Goal: Task Accomplishment & Management: Complete application form

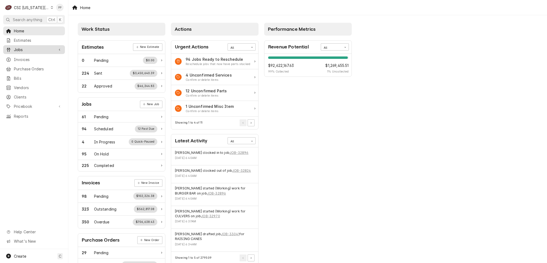
click at [44, 47] on span "Jobs" at bounding box center [34, 50] width 40 height 6
click at [34, 57] on span "Jobs" at bounding box center [38, 59] width 48 height 6
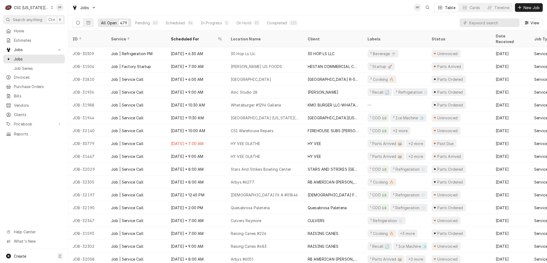
click at [320, 18] on div "All Open 479 Pending 60 Scheduled 94 In Progress 5 On Hold 95 Completed 225 View" at bounding box center [308, 22] width 470 height 15
click at [485, 22] on input "Dynamic Content Wrapper" at bounding box center [493, 22] width 48 height 9
click at [87, 22] on button "Dynamic Content Wrapper" at bounding box center [88, 22] width 10 height 9
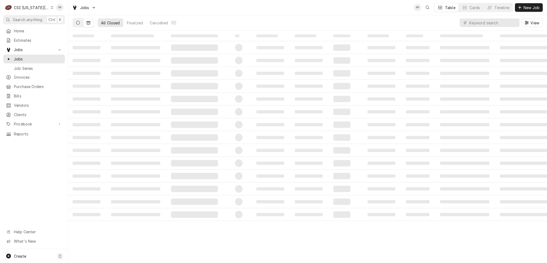
click at [81, 22] on button "Dynamic Content Wrapper" at bounding box center [78, 22] width 10 height 9
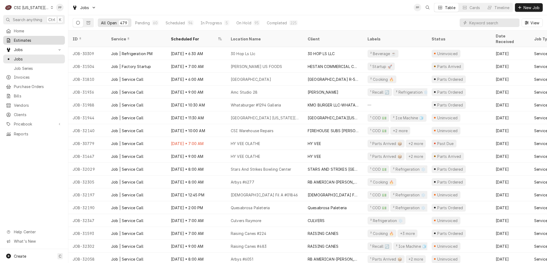
click at [32, 41] on span "Estimates" at bounding box center [38, 40] width 48 height 6
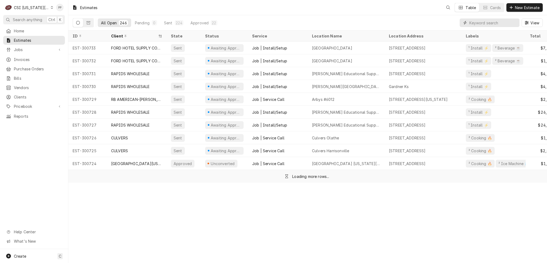
click at [499, 23] on input "Dynamic Content Wrapper" at bounding box center [493, 22] width 48 height 9
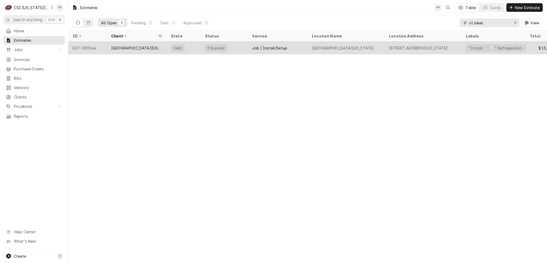
type input "st lukes"
click at [144, 48] on div "ST LUKES HOSPITAL OF KANSAS CITY" at bounding box center [136, 48] width 51 height 6
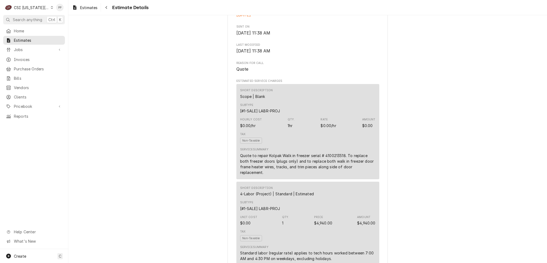
scroll to position [321, 0]
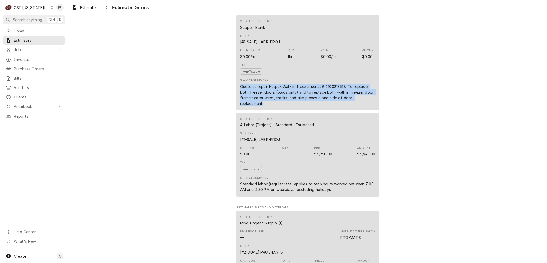
drag, startPoint x: 277, startPoint y: 120, endPoint x: 228, endPoint y: 100, distance: 53.1
copy div "Quote to repair Kolpak Walk in freezer serial # 4100213518. To replace both fre…"
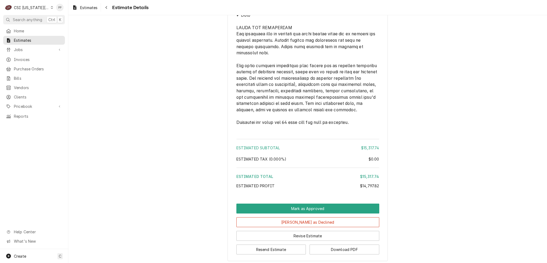
scroll to position [1564, 0]
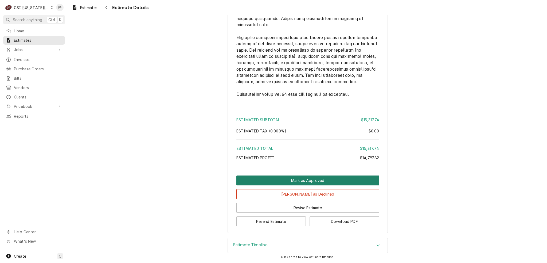
click at [325, 180] on button "Mark as Approved" at bounding box center [307, 180] width 143 height 10
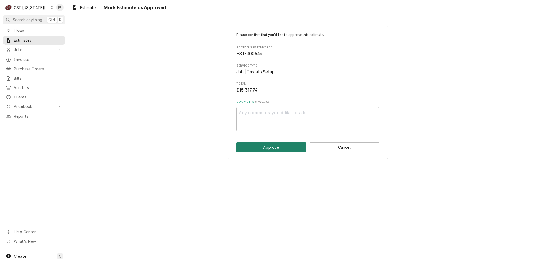
click at [274, 147] on button "Approve" at bounding box center [271, 147] width 70 height 10
type textarea "x"
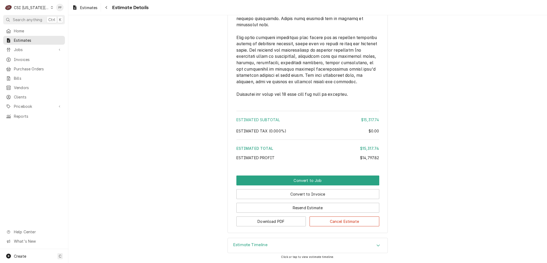
scroll to position [1564, 0]
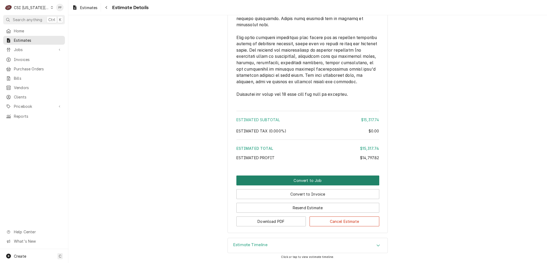
click at [301, 177] on button "Convert to Job" at bounding box center [307, 180] width 143 height 10
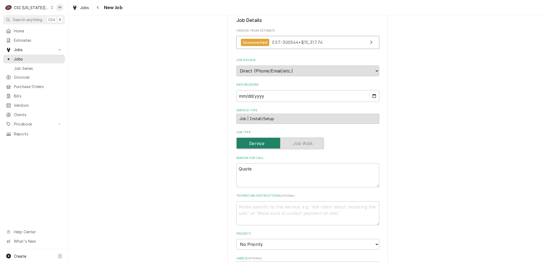
scroll to position [187, 0]
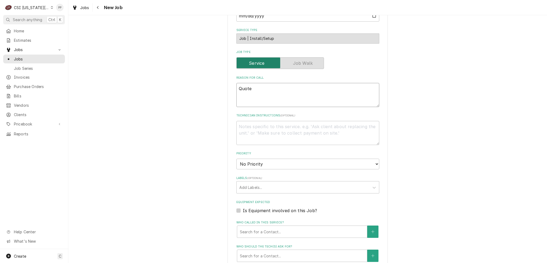
drag, startPoint x: 211, startPoint y: 86, endPoint x: 199, endPoint y: 81, distance: 13.4
click at [190, 82] on div "Please provide the following information to create a job: Client Details Client…" at bounding box center [307, 120] width 479 height 573
paste textarea "to repair Kolpak Walk in freezer serial # 4100213518. To replace both freezer d…"
type textarea "x"
type textarea "Quote to repair Kolpak Walk in freezer serial # 4100213518. To replace both fre…"
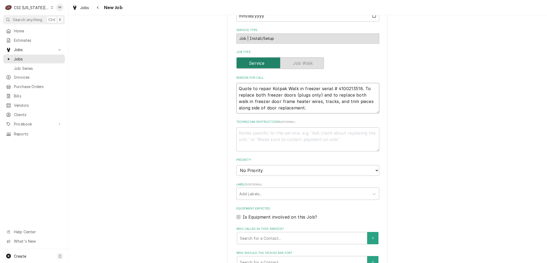
click at [236, 86] on textarea "Quote to repair Kolpak Walk in freezer serial # 4100213518. To replace both fre…" at bounding box center [307, 98] width 143 height 30
type textarea "x"
type textarea "Quote to repair Kolpak Walk in freezer serial # 4100213518. To replace both fre…"
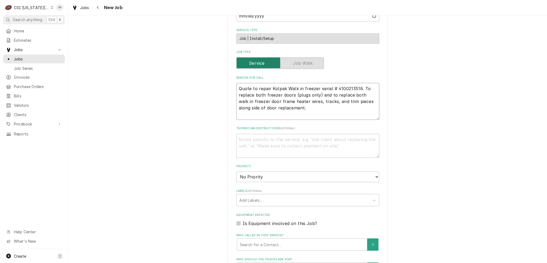
type textarea "x"
type textarea "Quote to repair Kolpak Walk in freezer serial # 4100213518. To replace both fre…"
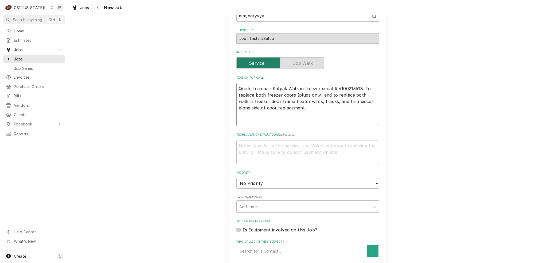
type textarea "x"
type textarea "P Quote to repair Kolpak Walk in freezer serial # 4100213518. To replace both f…"
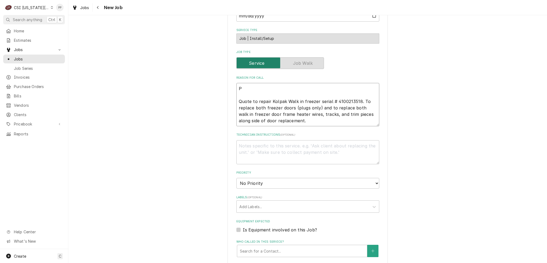
type textarea "x"
type textarea "PO Quote to repair Kolpak Walk in freezer serial # 4100213518. To replace both …"
type textarea "x"
type textarea "PO Quote to repair Kolpak Walk in freezer serial # 4100213518. To replace both …"
type textarea "x"
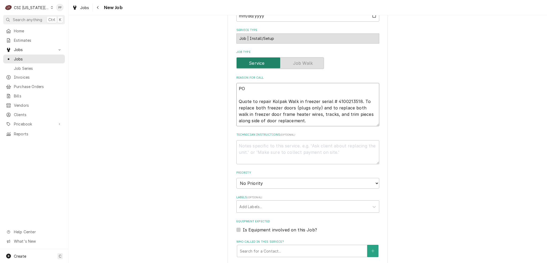
type textarea "PO # Quote to repair Kolpak Walk in freezer serial # 4100213518. To replace bot…"
type textarea "x"
type textarea "PO # Quote to repair Kolpak Walk in freezer serial # 4100213518. To replace bot…"
type textarea "x"
type textarea "PO # Quote to repair Kolpak Walk in freezer serial # 4100213518. To replace bot…"
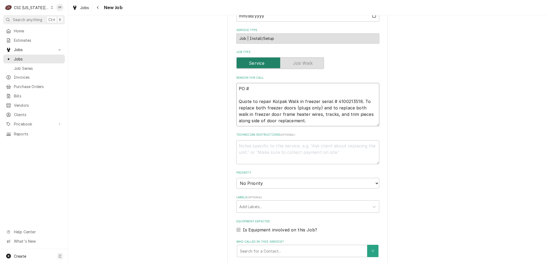
click at [267, 83] on textarea "PO # Quote to repair Kolpak Walk in freezer serial # 4100213518. To replace bot…" at bounding box center [307, 104] width 143 height 43
paste textarea "Quote to repair Kolpak Walk in freezer serial # 4100213518. To replace both fre…"
type textarea "x"
type textarea "PO # Quote to repair Kolpak Walk in freezer serial # 4100213518. To replace bot…"
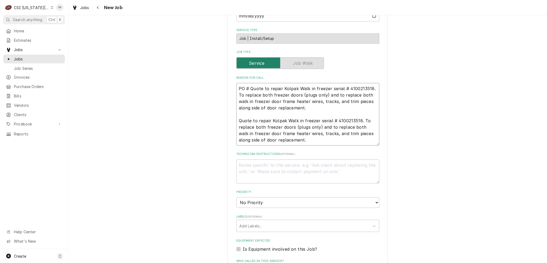
drag, startPoint x: 317, startPoint y: 108, endPoint x: 248, endPoint y: 89, distance: 70.8
click at [248, 89] on textarea "PO # Quote to repair Kolpak Walk in freezer serial # 4100213518. To replace bot…" at bounding box center [307, 114] width 143 height 63
type textarea "x"
type textarea "PO # Quote to repair Kolpak Walk in freezer serial # 4100213518. To replace bot…"
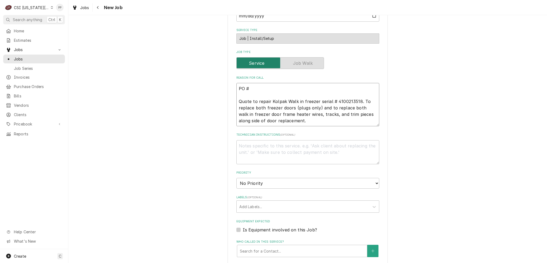
type textarea "x"
type textarea "PO # 2 Quote to repair Kolpak Walk in freezer serial # 4100213518. To replace b…"
type textarea "x"
type textarea "PO # 20 Quote to repair Kolpak Walk in freezer serial # 4100213518. To replace …"
type textarea "x"
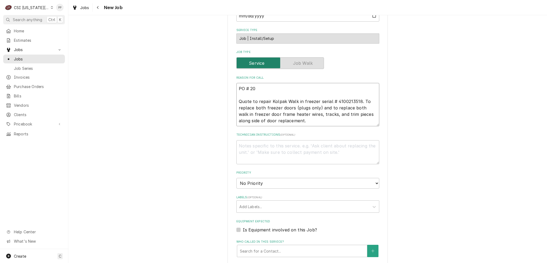
type textarea "PO # 205 Quote to repair Kolpak Walk in freezer serial # 4100213518. To replace…"
type textarea "x"
type textarea "PO # 2052 Quote to repair Kolpak Walk in freezer serial # 4100213518. To replac…"
type textarea "x"
type textarea "PO # 20528 Quote to repair Kolpak Walk in freezer serial # 4100213518. To repla…"
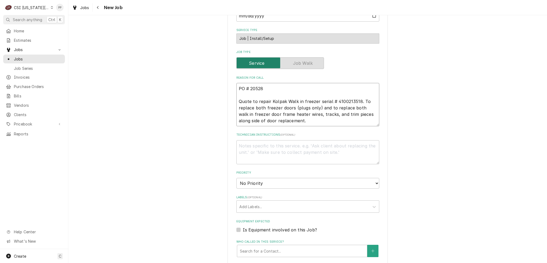
type textarea "x"
type textarea "PO # 205284 Quote to repair Kolpak Walk in freezer serial # 4100213518. To repl…"
type textarea "x"
type textarea "PO # 2052846 Quote to repair Kolpak Walk in freezer serial # 4100213518. To rep…"
type textarea "x"
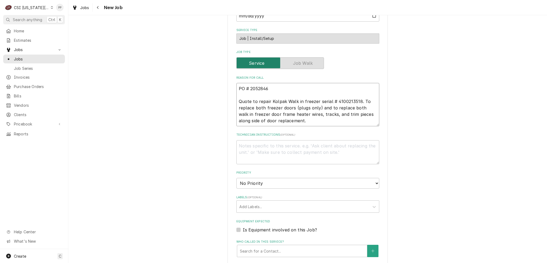
type textarea "PO # 2052846 Quote to repair Kolpak Walk in freezer serial # 4100213518. To rep…"
click at [487, 165] on div "Please provide the following information to create a job: Client Details Client…" at bounding box center [307, 130] width 479 height 593
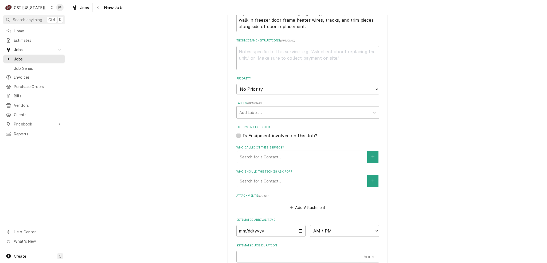
scroll to position [349, 0]
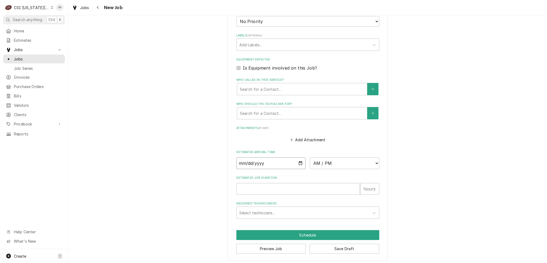
click at [297, 161] on input "Date" at bounding box center [270, 163] width 69 height 12
type textarea "x"
type input "2025-10-29"
type textarea "x"
type input "[DATE]"
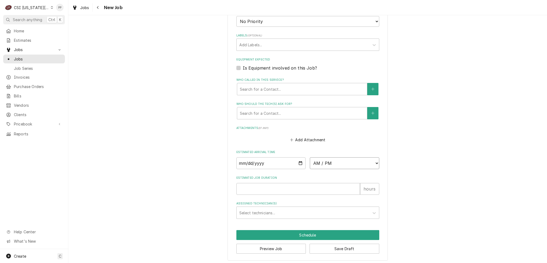
click at [331, 163] on select "AM / PM 6:00 AM 6:15 AM 6:30 AM 6:45 AM 7:00 AM 7:15 AM 7:30 AM 7:45 AM 8:00 AM…" at bounding box center [344, 163] width 69 height 12
type textarea "x"
select select "07:00:00"
click at [310, 157] on select "AM / PM 6:00 AM 6:15 AM 6:30 AM 6:45 AM 7:00 AM 7:15 AM 7:30 AM 7:45 AM 8:00 AM…" at bounding box center [344, 163] width 69 height 12
click at [267, 187] on input "Estimated Job Duration" at bounding box center [298, 189] width 124 height 12
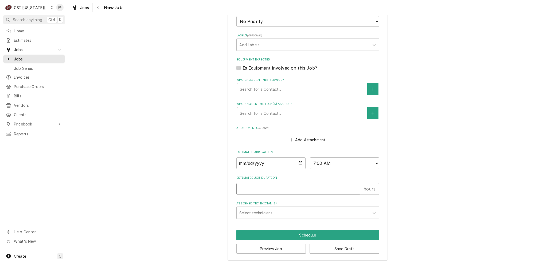
type textarea "x"
type input "8"
type textarea "x"
type input "8"
click at [282, 208] on div "Assigned Technician(s)" at bounding box center [302, 213] width 127 height 10
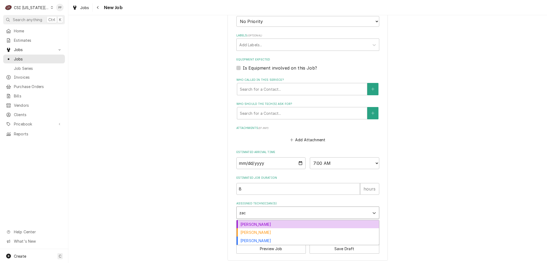
type input "zach"
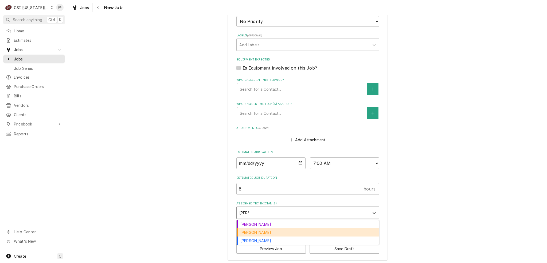
click at [274, 228] on div "Zach Masters" at bounding box center [308, 232] width 142 height 8
type textarea "x"
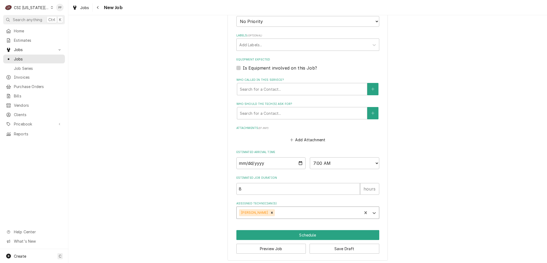
type textarea "x"
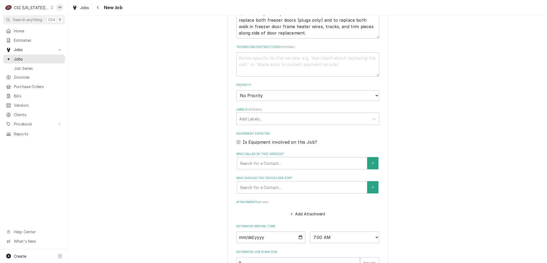
scroll to position [215, 0]
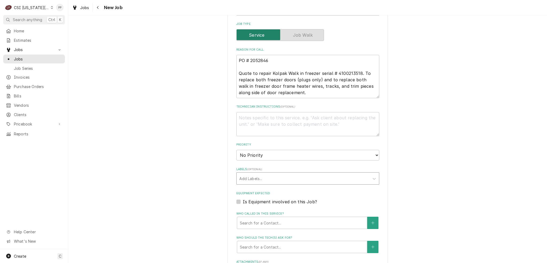
click at [260, 177] on div "Labels" at bounding box center [302, 178] width 127 height 10
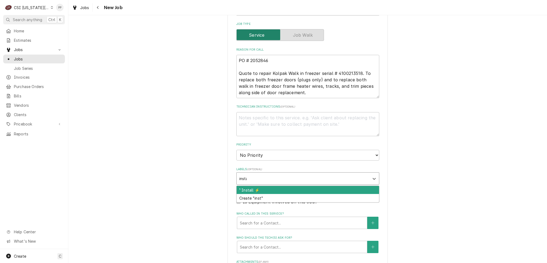
type input "install"
type textarea "x"
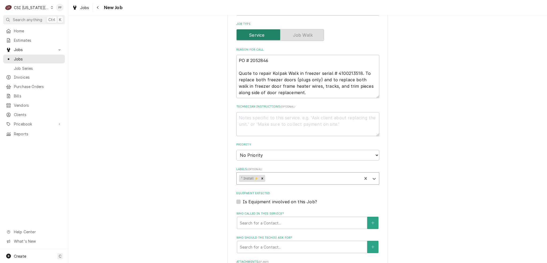
type textarea "x"
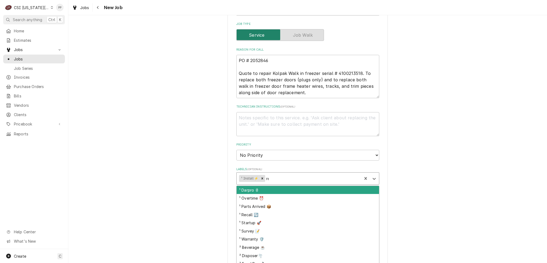
type input "refr"
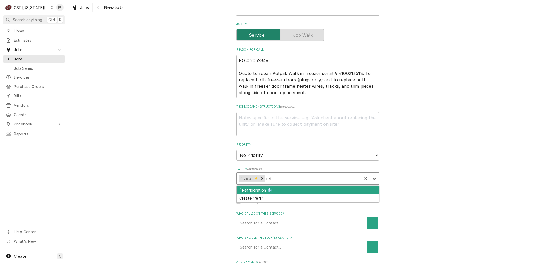
type textarea "x"
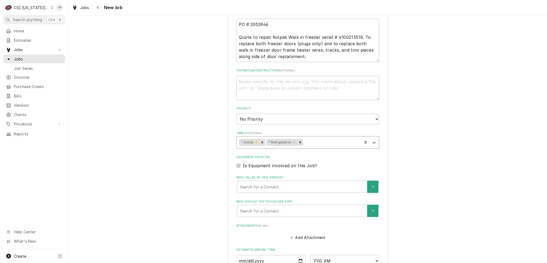
scroll to position [349, 0]
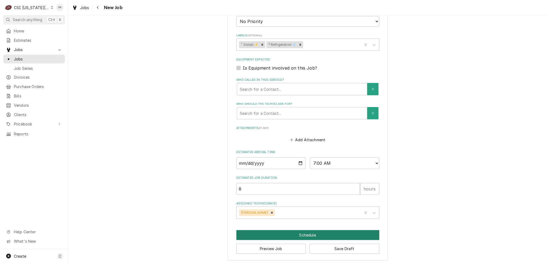
click at [294, 231] on button "Schedule" at bounding box center [307, 235] width 143 height 10
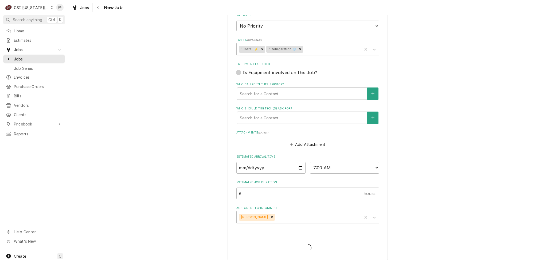
type textarea "x"
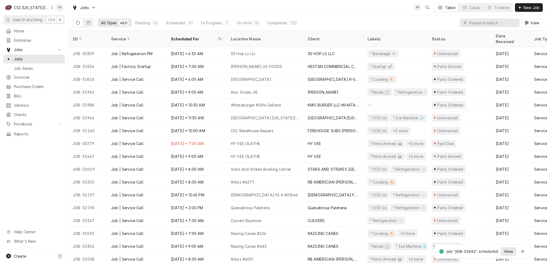
click at [506, 251] on span "View" at bounding box center [508, 251] width 11 height 6
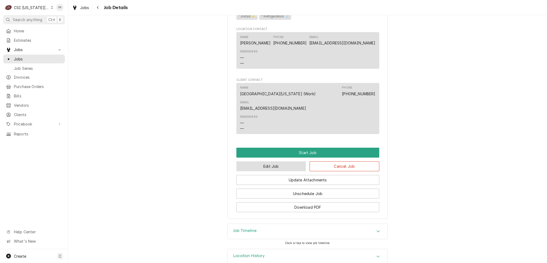
scroll to position [383, 0]
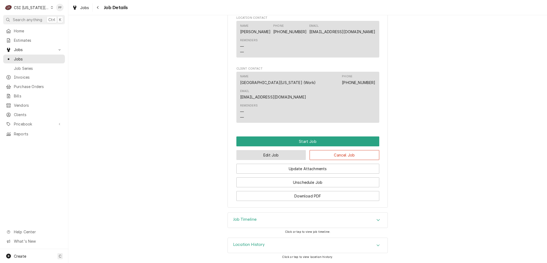
click at [262, 154] on button "Edit Job" at bounding box center [271, 155] width 70 height 10
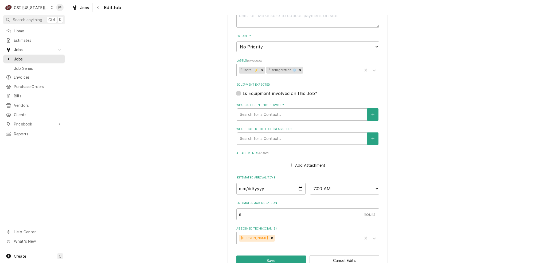
scroll to position [306, 0]
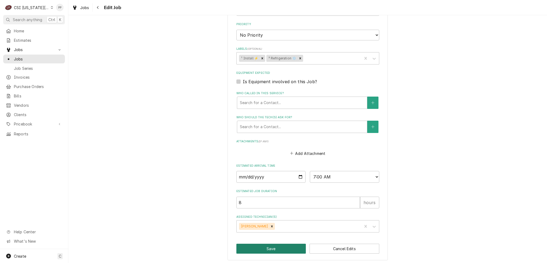
click at [278, 244] on button "Save" at bounding box center [271, 248] width 70 height 10
type textarea "x"
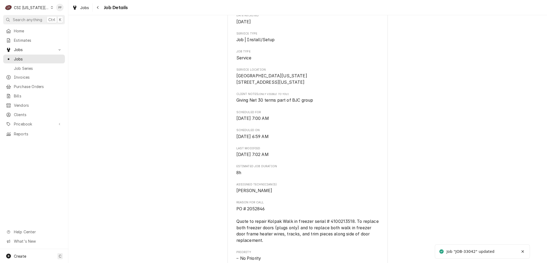
scroll to position [107, 0]
click at [470, 250] on div "Job "JOB-33042" updated" at bounding box center [471, 251] width 49 height 6
click at [466, 251] on div "Job "JOB-33042" updated" at bounding box center [471, 251] width 49 height 6
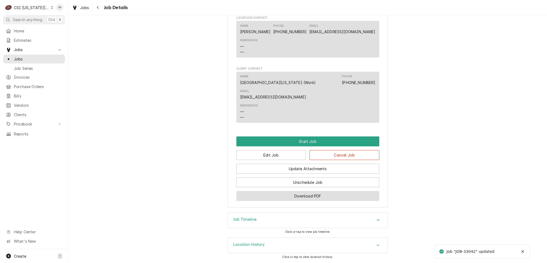
scroll to position [383, 0]
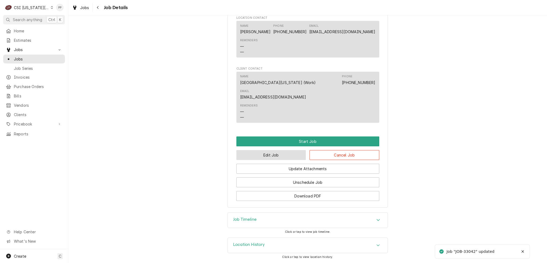
click at [270, 157] on button "Edit Job" at bounding box center [271, 155] width 70 height 10
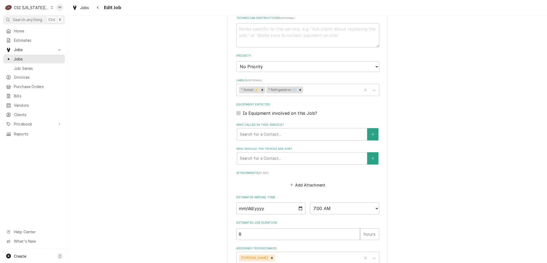
scroll to position [306, 0]
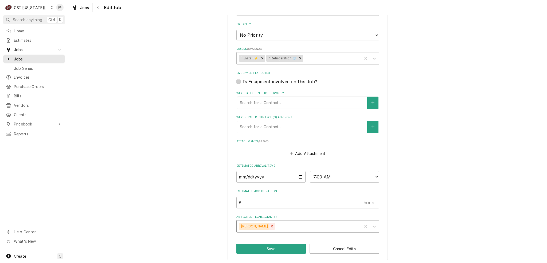
click at [270, 224] on icon "Remove Zach Masters" at bounding box center [272, 226] width 4 height 4
click at [268, 247] on button "Save" at bounding box center [271, 248] width 70 height 10
type textarea "x"
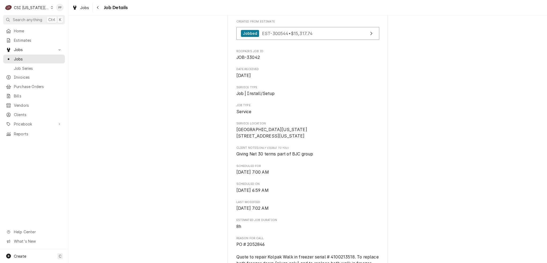
scroll to position [27, 0]
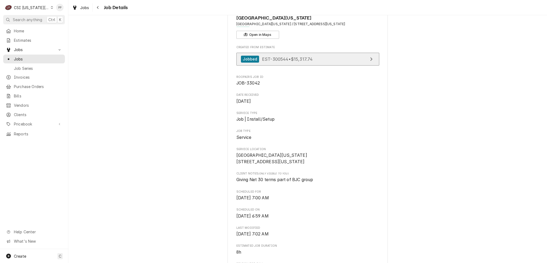
click at [290, 56] on span "EST-300544 • $15,317.74" at bounding box center [287, 58] width 50 height 5
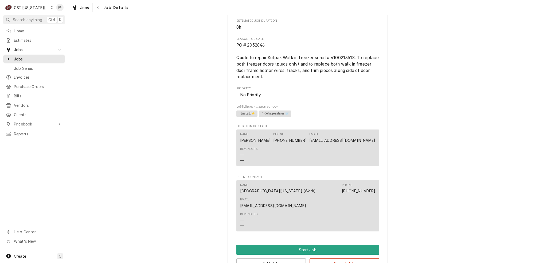
scroll to position [187, 0]
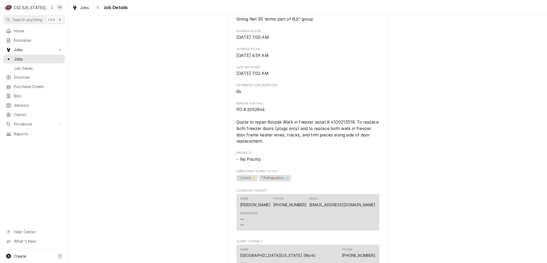
click at [51, 7] on div "Dynamic Content Wrapper" at bounding box center [52, 8] width 2 height 4
click at [151, 38] on html "C CSI Kansas City PP Search anything Ctrl K Home Estimates Jobs Jobs Job Series…" at bounding box center [273, 131] width 547 height 263
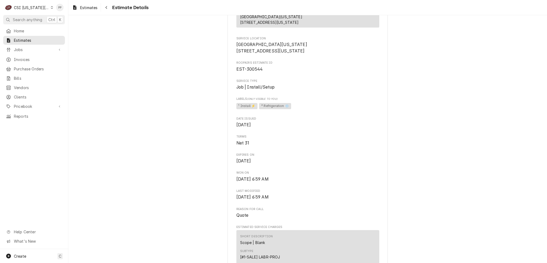
scroll to position [134, 0]
